Goal: Information Seeking & Learning: Find specific page/section

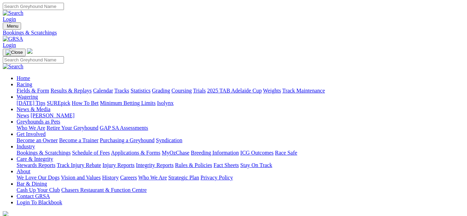
click at [110, 150] on link "Schedule of Fees" at bounding box center [91, 153] width 38 height 6
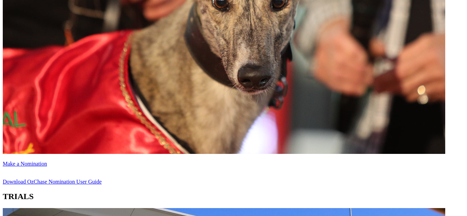
scroll to position [428, 0]
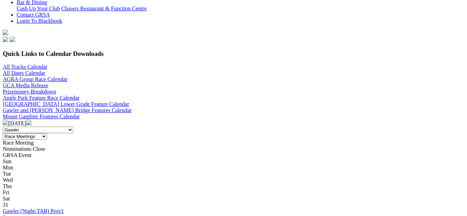
scroll to position [154, 0]
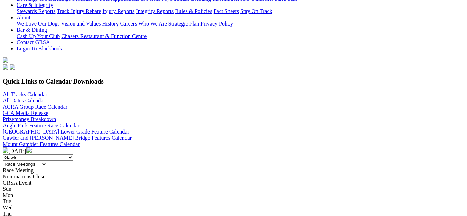
click at [47, 161] on select "All Categories Race Meetings GRSA Events Nomination Dates" at bounding box center [25, 164] width 44 height 7
select select
click at [47, 161] on select "All Categories Race Meetings GRSA Events Nomination Dates" at bounding box center [25, 164] width 44 height 7
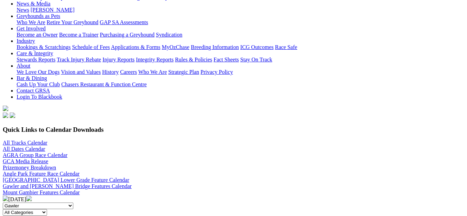
scroll to position [74, 0]
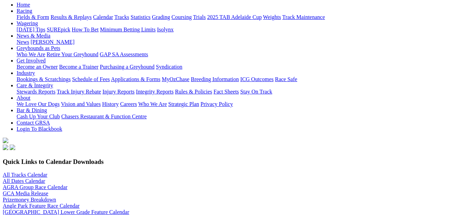
click at [18, 178] on link "All Dates Calendar" at bounding box center [24, 181] width 43 height 6
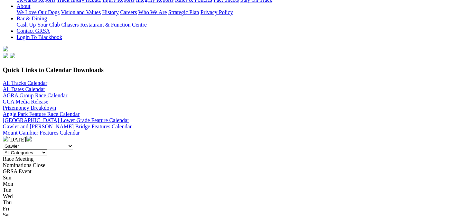
scroll to position [198, 0]
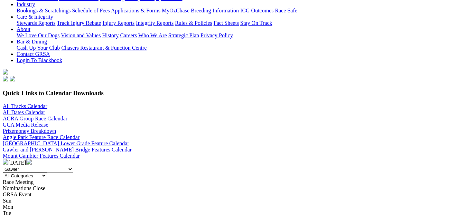
scroll to position [152, 0]
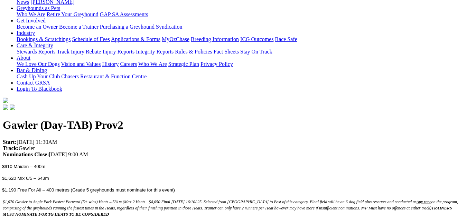
scroll to position [124, 0]
